Goal: Task Accomplishment & Management: Use online tool/utility

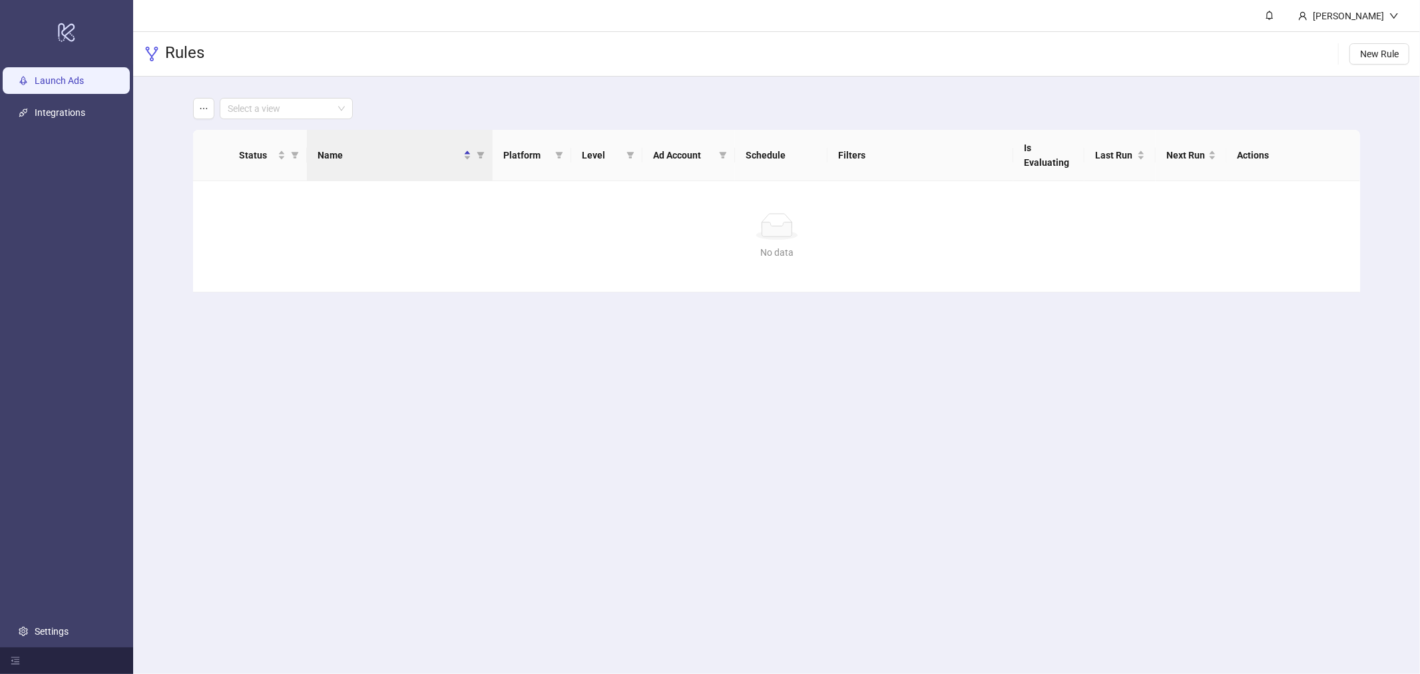
click at [84, 83] on link "Launch Ads" at bounding box center [59, 80] width 49 height 11
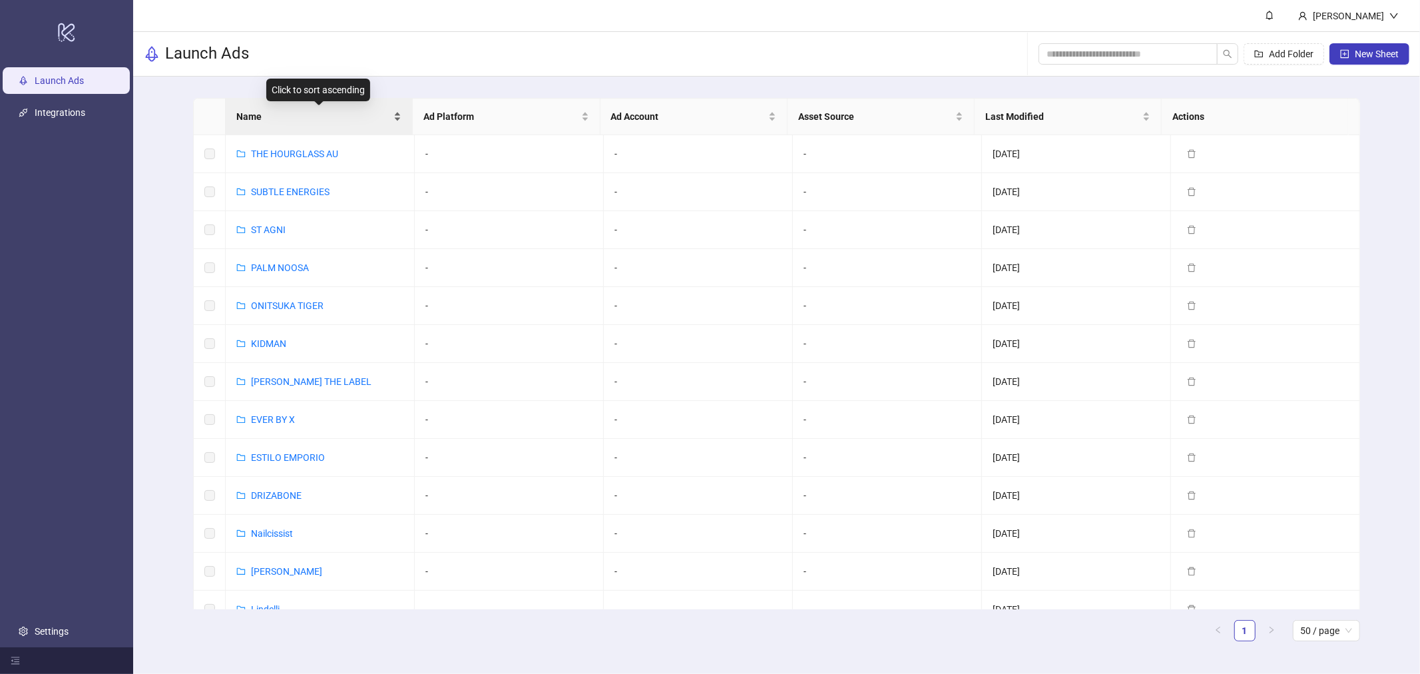
click at [318, 114] on span "Name" at bounding box center [313, 116] width 154 height 15
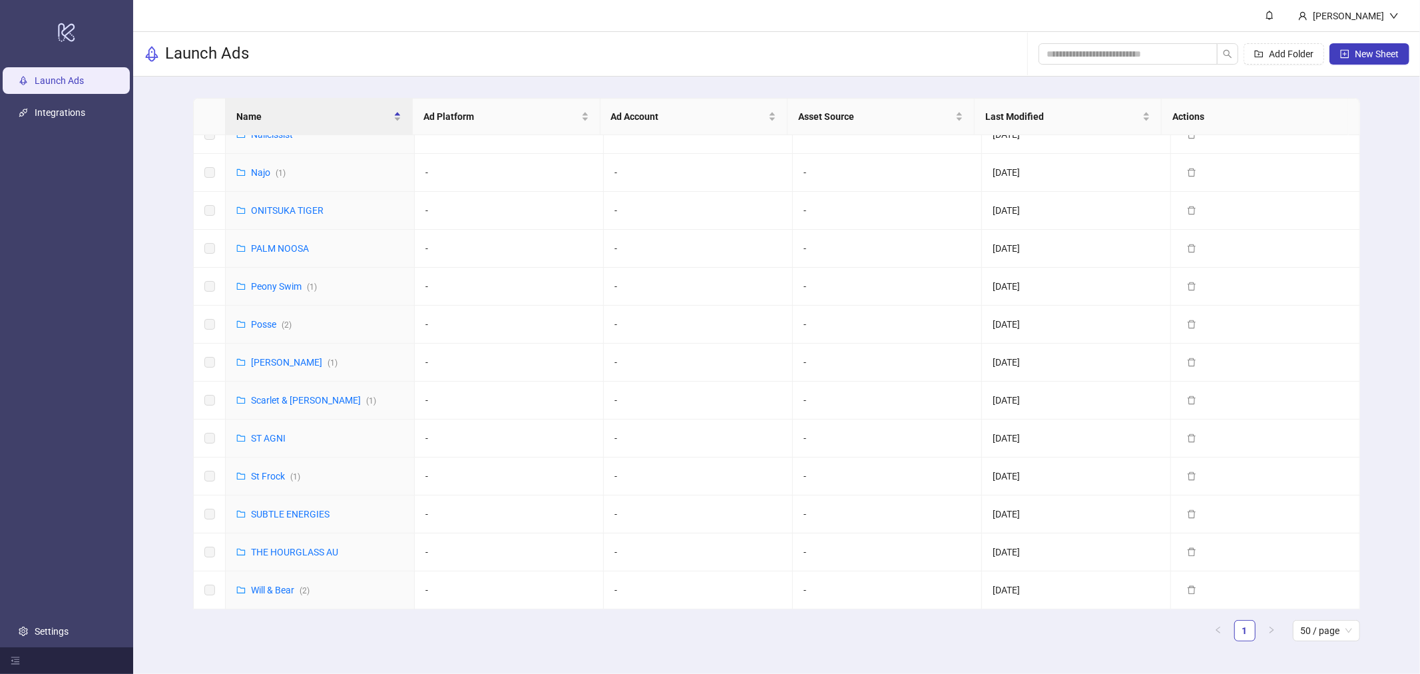
scroll to position [855, 0]
click at [267, 592] on link "Will & Bear ( 2 )" at bounding box center [280, 589] width 59 height 11
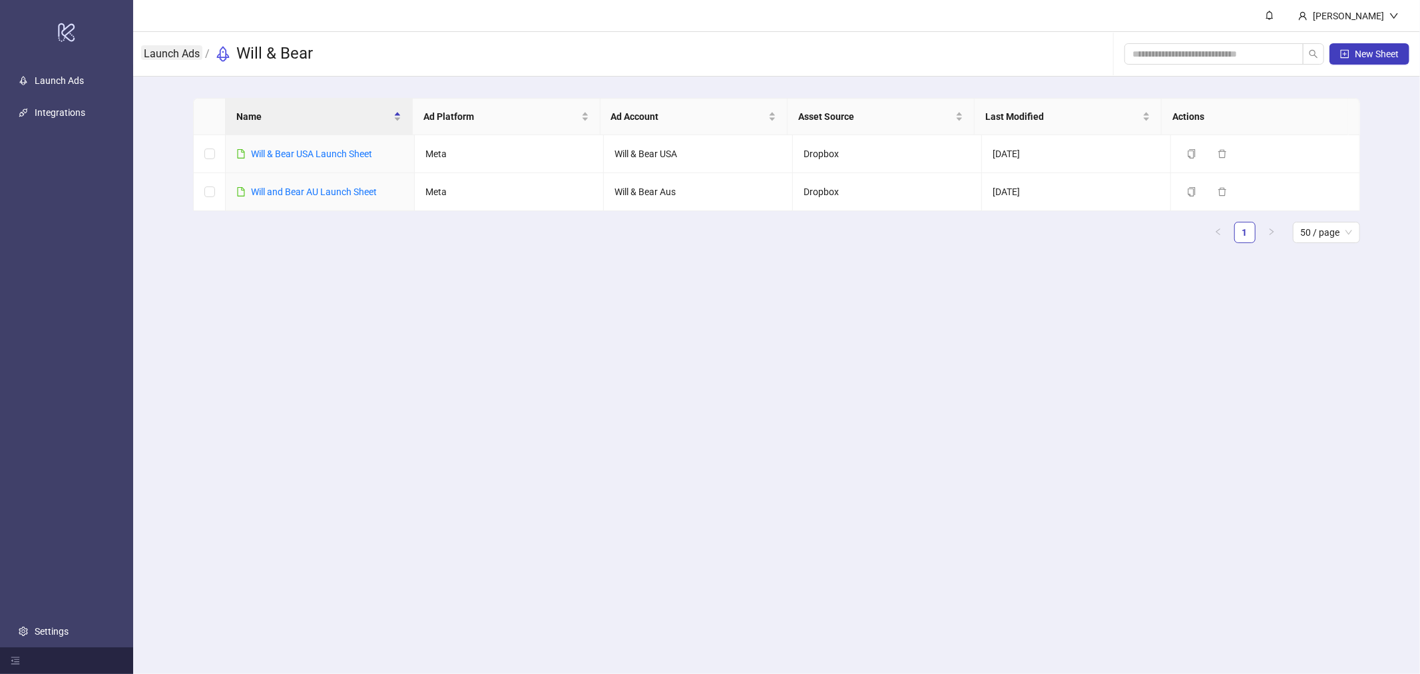
click at [180, 45] on link "Launch Ads" at bounding box center [171, 52] width 61 height 15
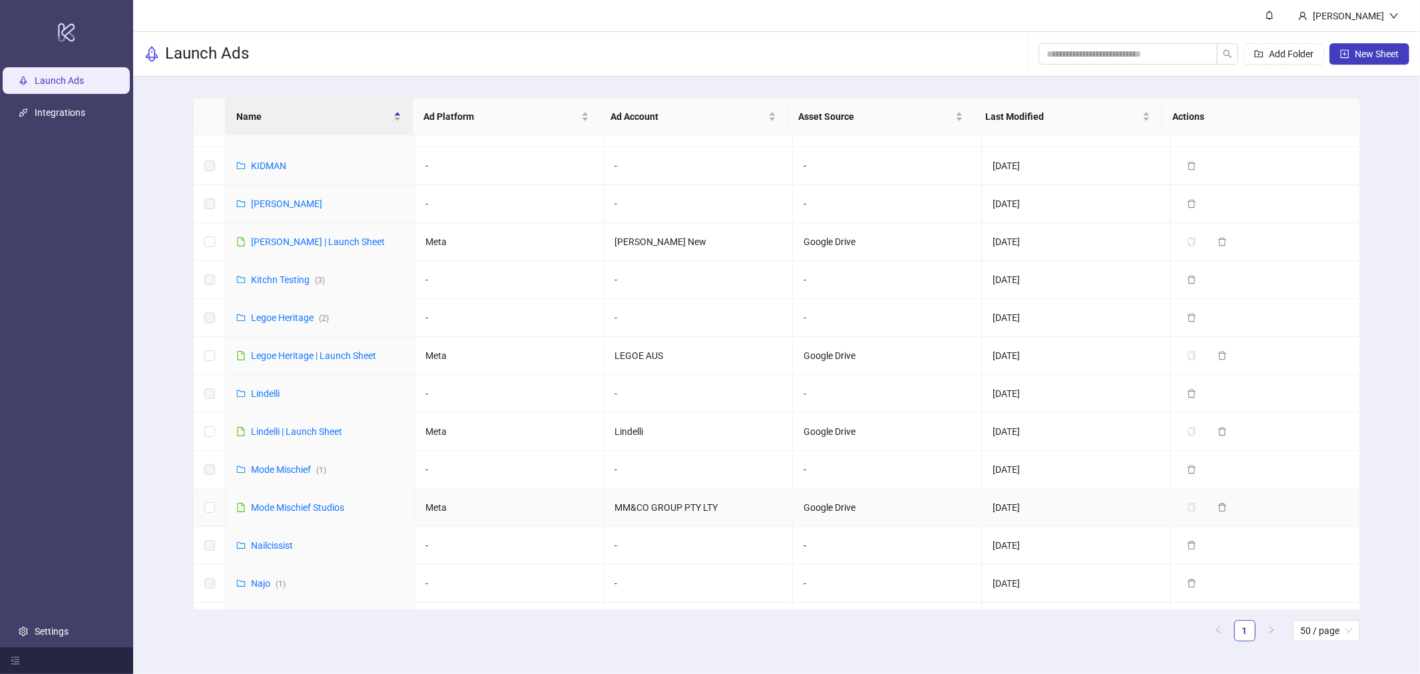
scroll to position [855, 0]
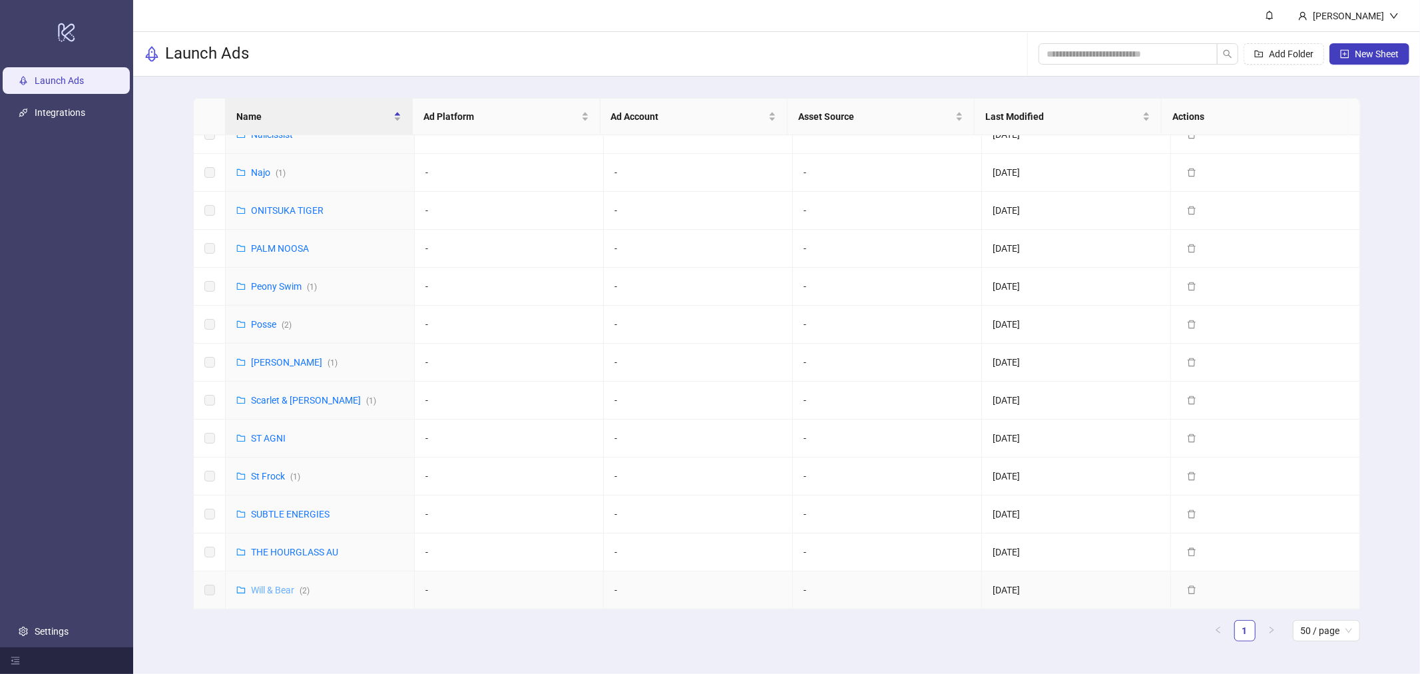
click at [257, 588] on link "Will & Bear ( 2 )" at bounding box center [280, 589] width 59 height 11
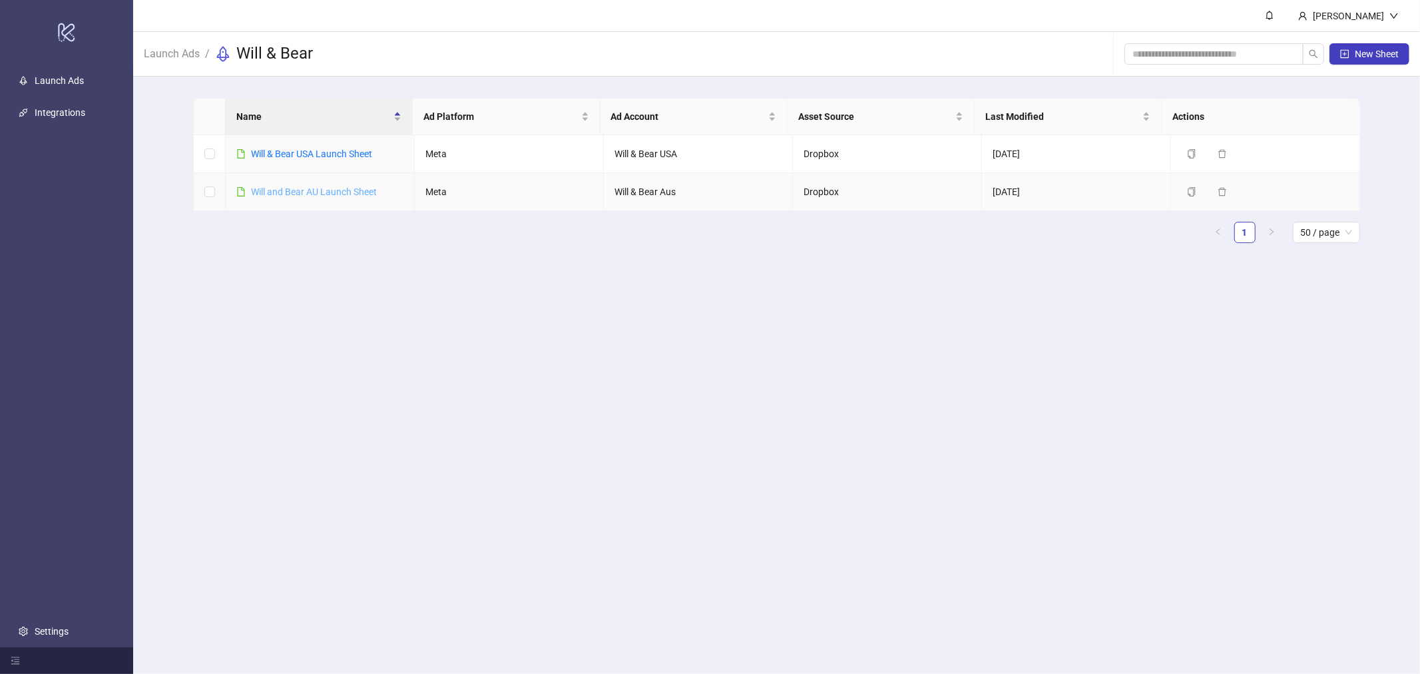
click at [321, 196] on link "Will and Bear AU Launch Sheet" at bounding box center [314, 191] width 126 height 11
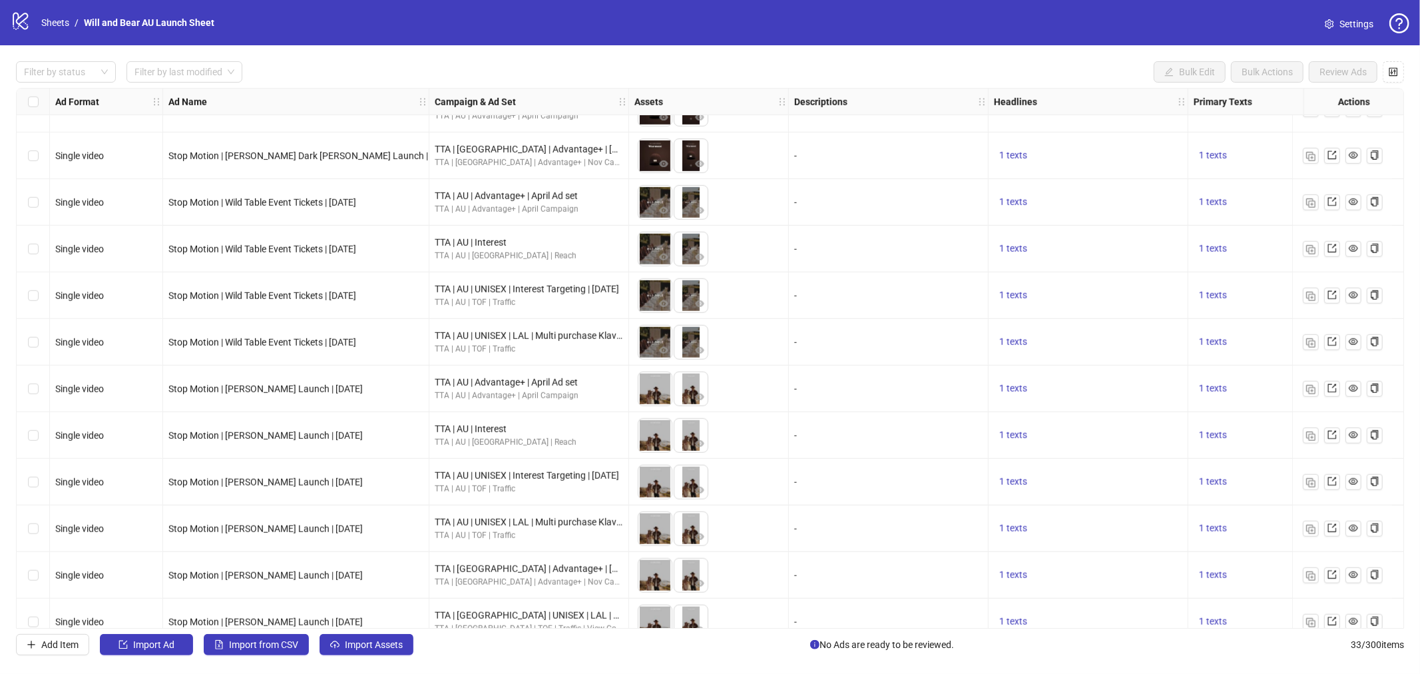
scroll to position [1030, 0]
